Goal: Find contact information: Find contact information

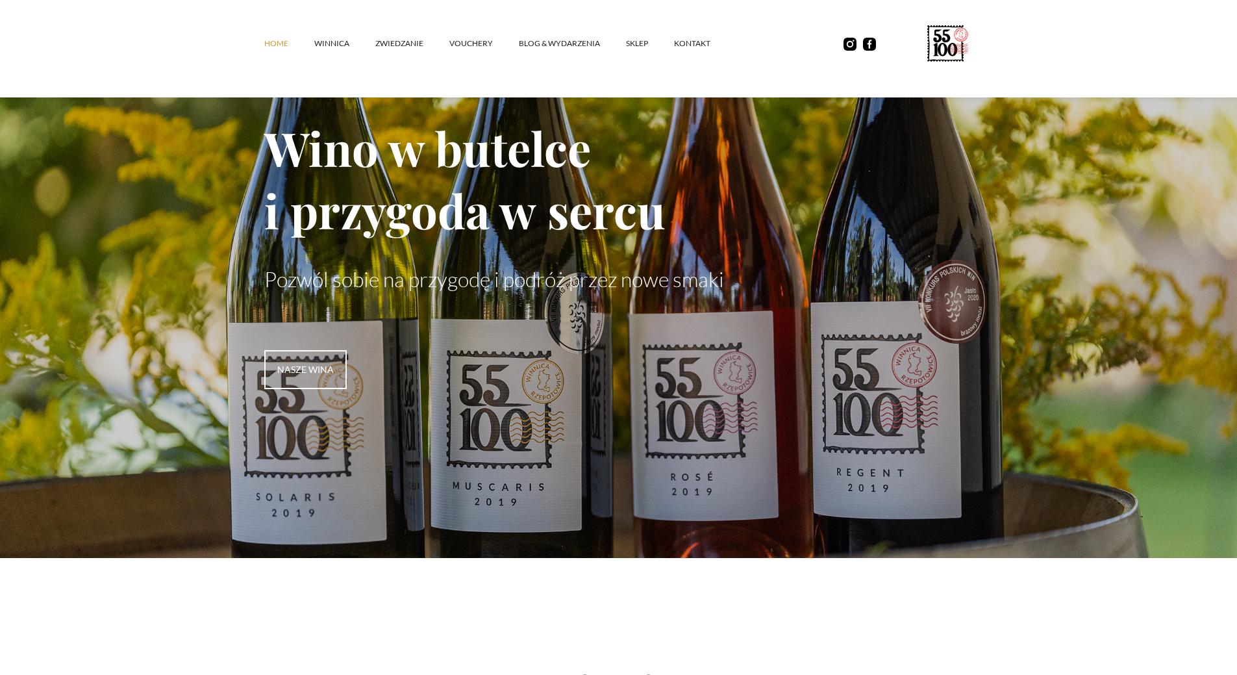
scroll to position [65, 0]
click at [682, 47] on link "kontakt" at bounding box center [705, 43] width 62 height 39
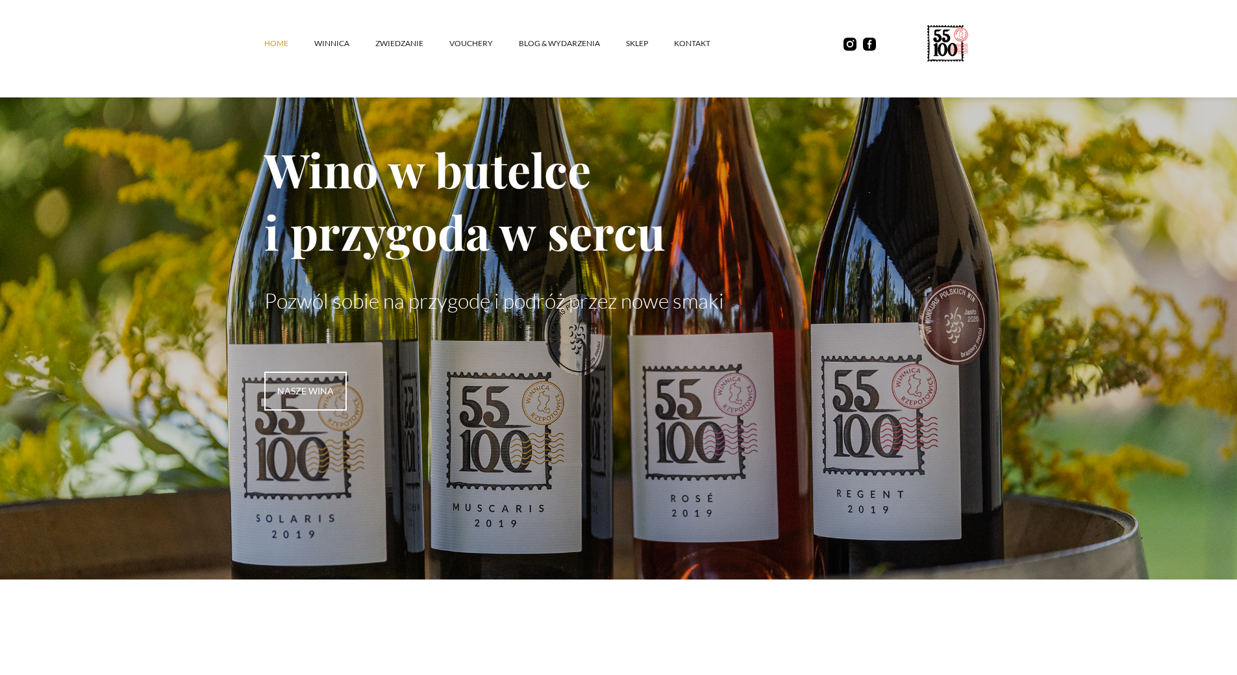
scroll to position [0, 0]
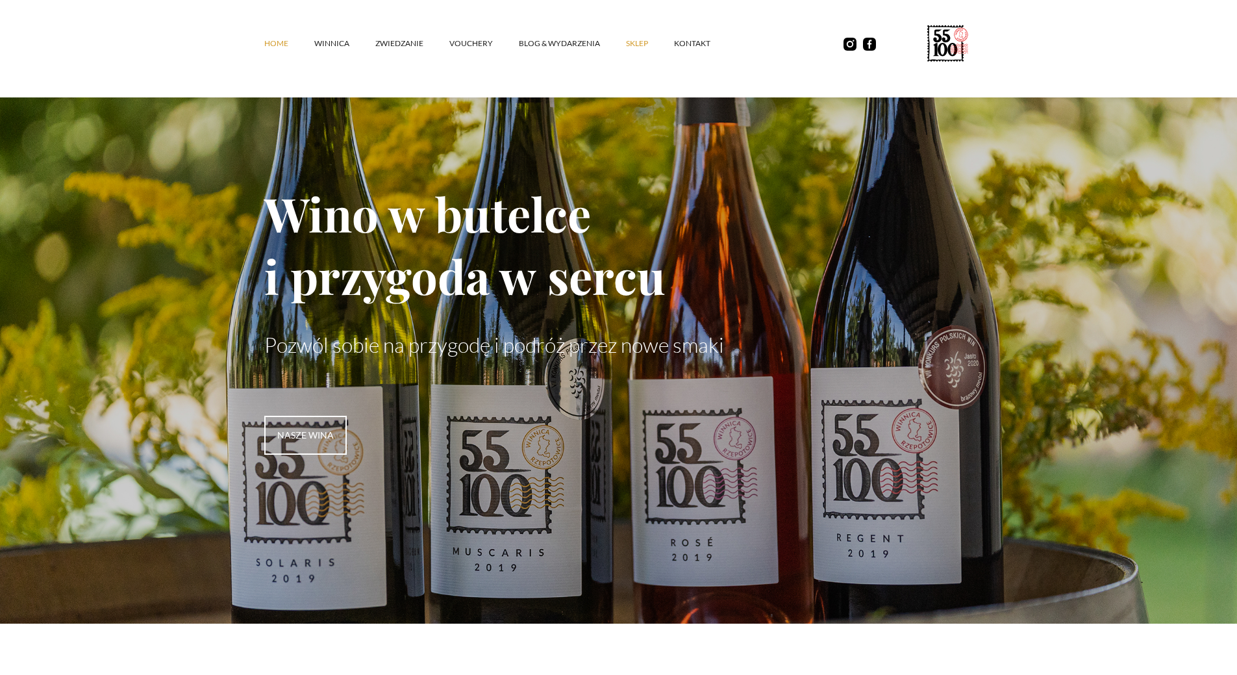
click at [637, 43] on link "SKLEP" at bounding box center [650, 43] width 48 height 39
